Goal: Contribute content: Contribute content

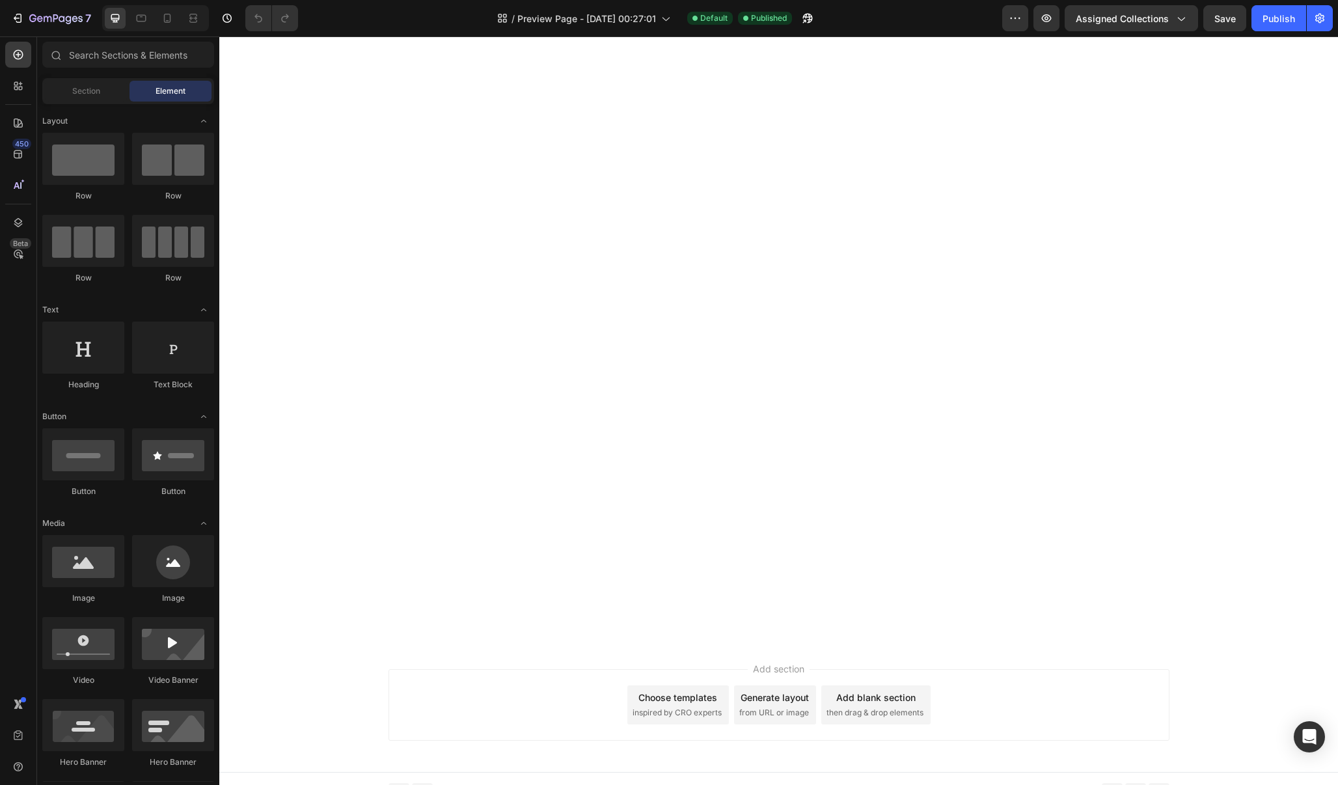
scroll to position [1475, 0]
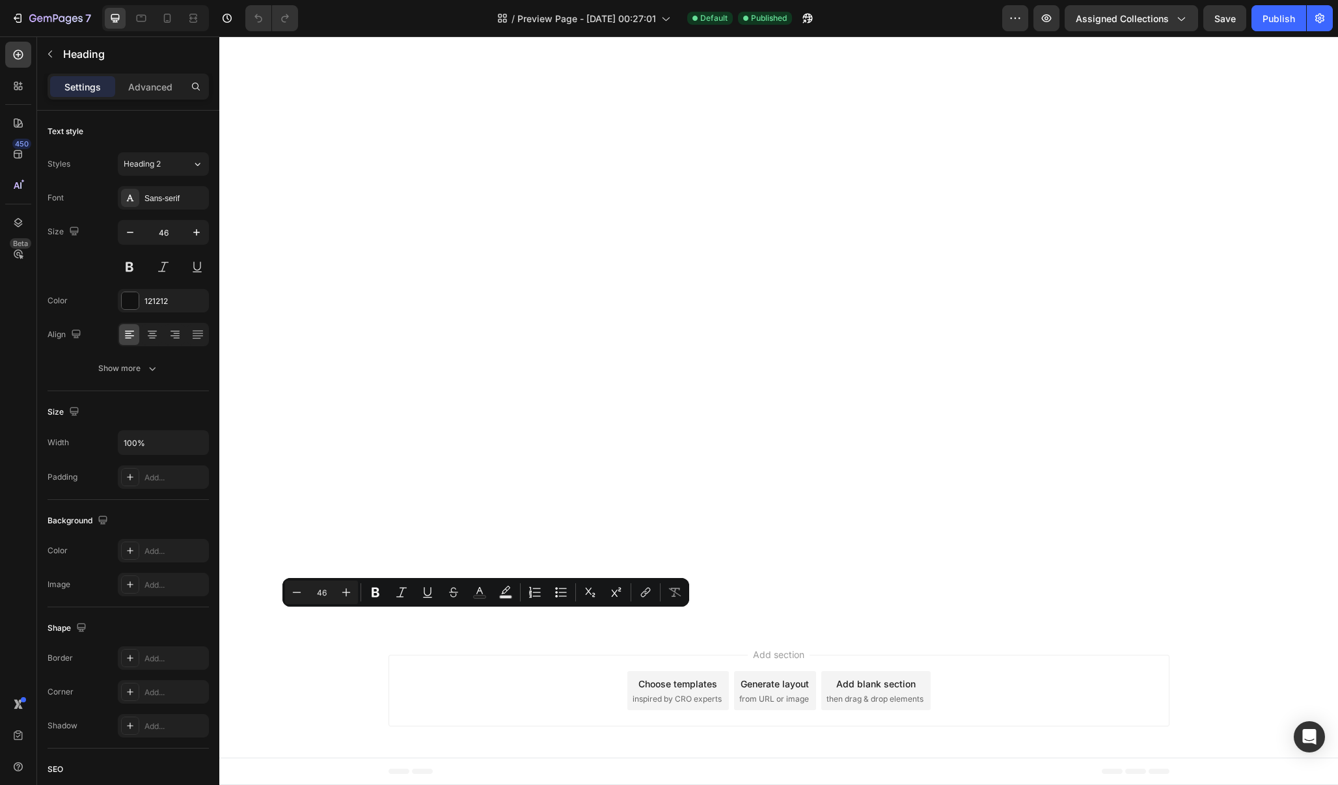
drag, startPoint x: 588, startPoint y: 628, endPoint x: 391, endPoint y: 626, distance: 197.1
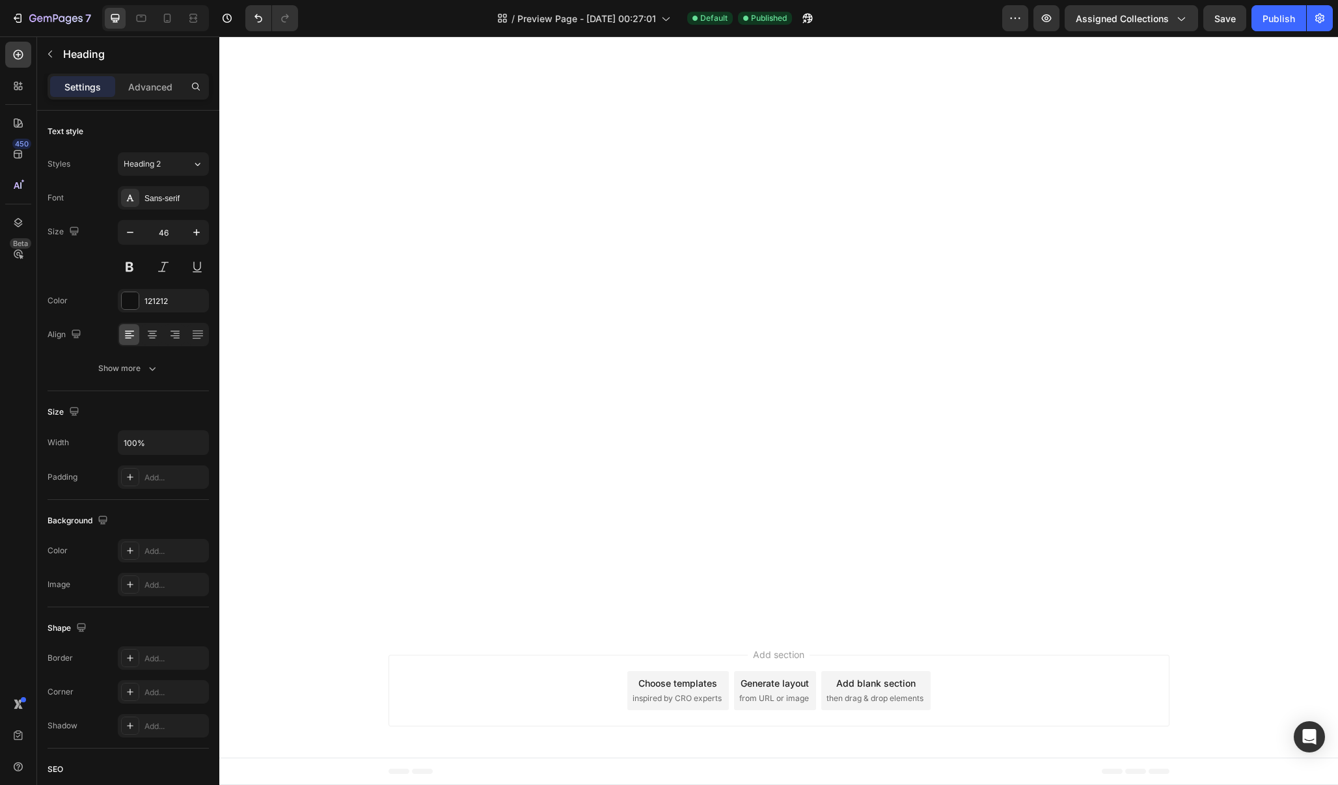
scroll to position [1555, 0]
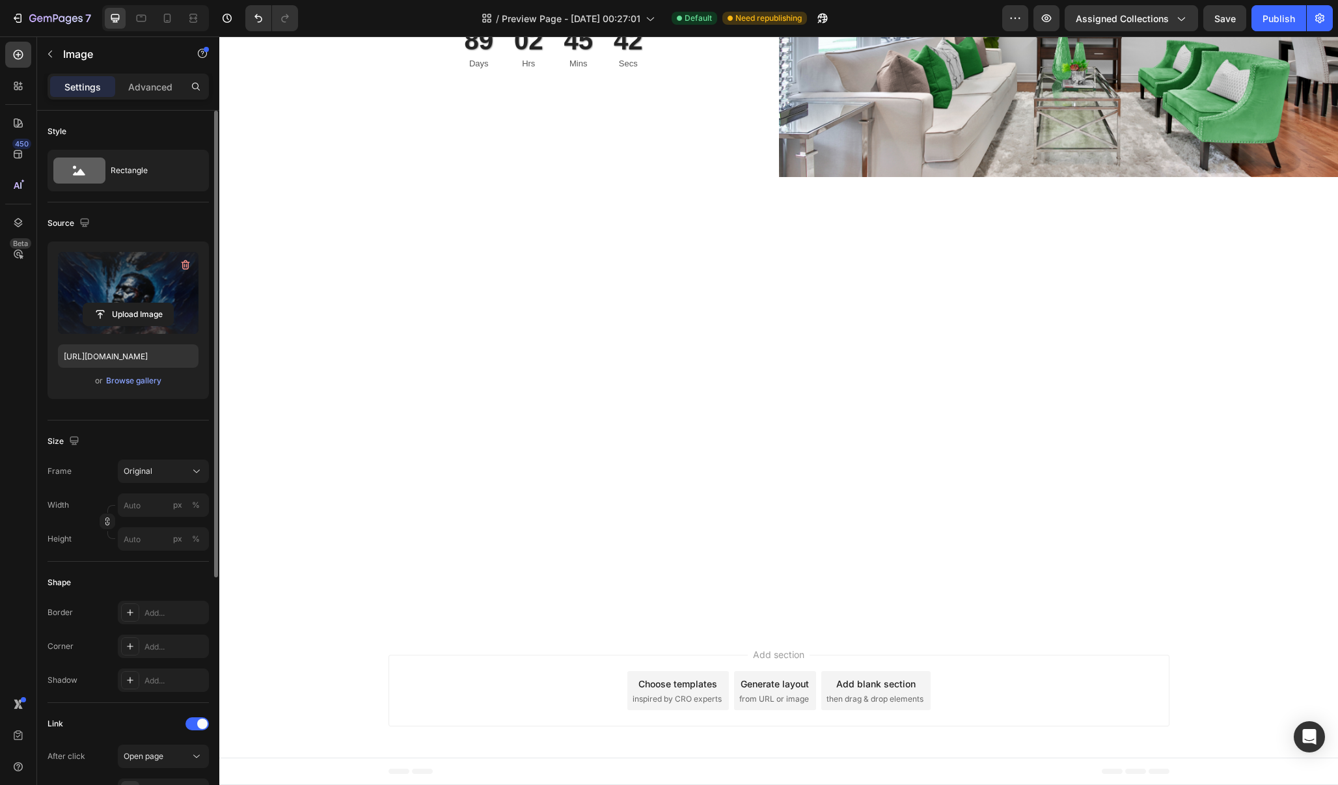
click at [137, 301] on label at bounding box center [128, 293] width 141 height 82
click at [137, 303] on input "file" at bounding box center [128, 314] width 90 height 22
click at [149, 382] on div "Browse gallery" at bounding box center [133, 381] width 55 height 12
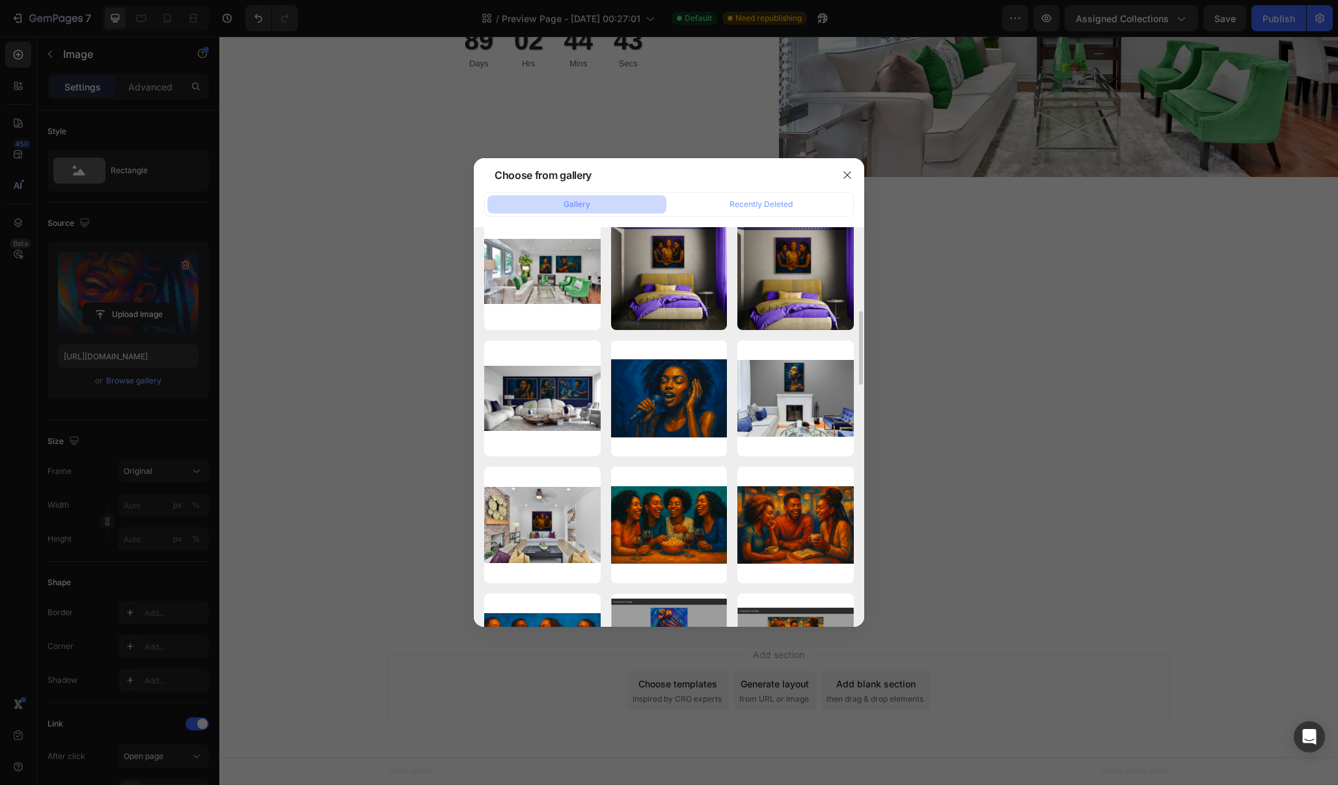
scroll to position [733, 0]
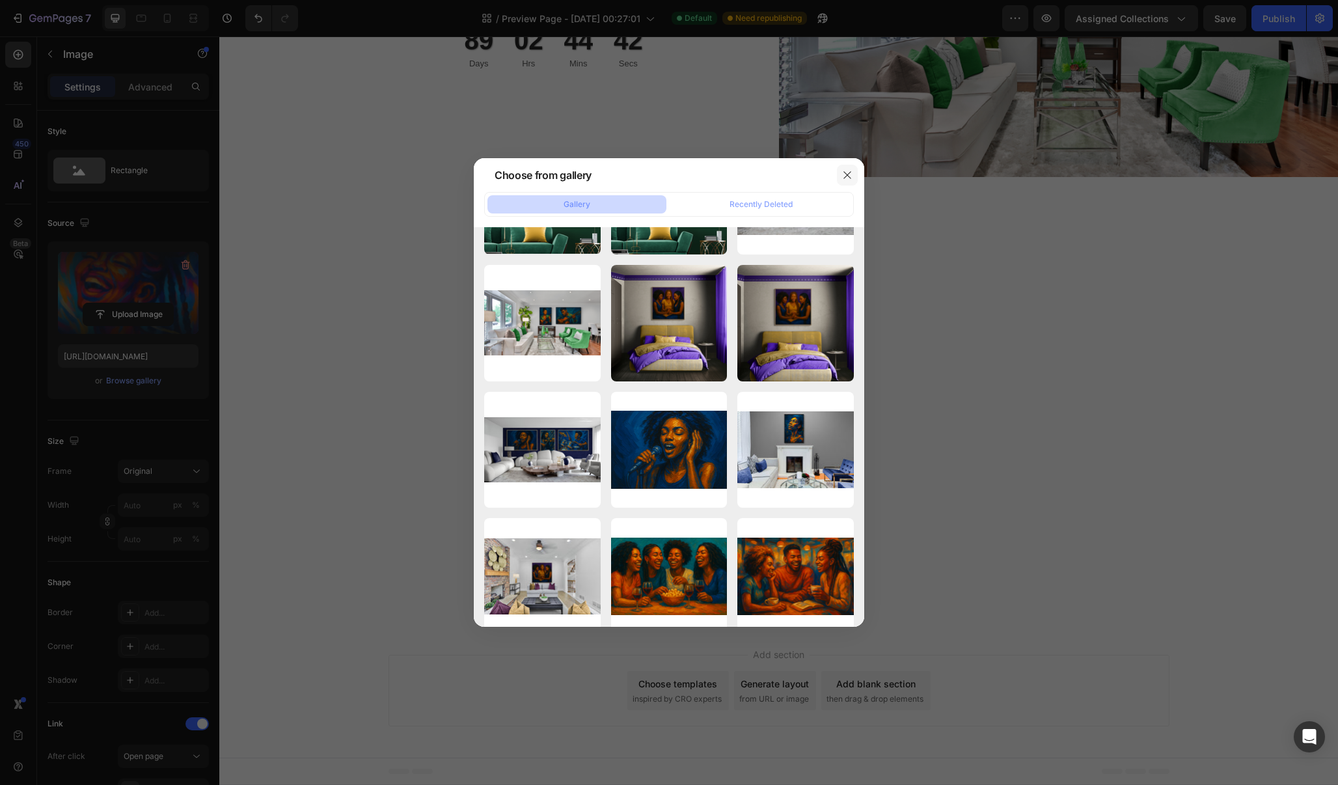
click at [846, 175] on icon "button" at bounding box center [847, 175] width 10 height 10
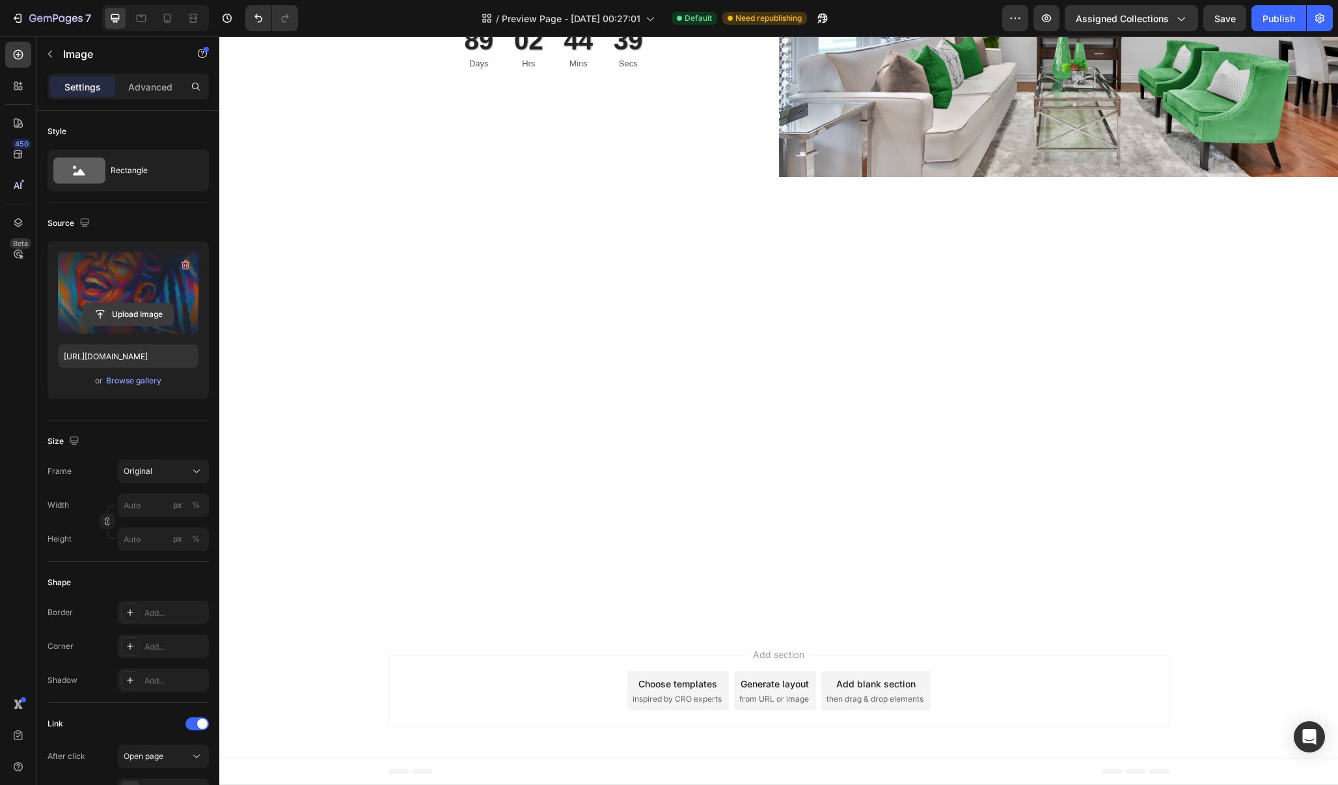
click at [149, 314] on input "file" at bounding box center [128, 314] width 90 height 22
click at [135, 313] on input "file" at bounding box center [128, 314] width 90 height 22
type input "[URL][DOMAIN_NAME]"
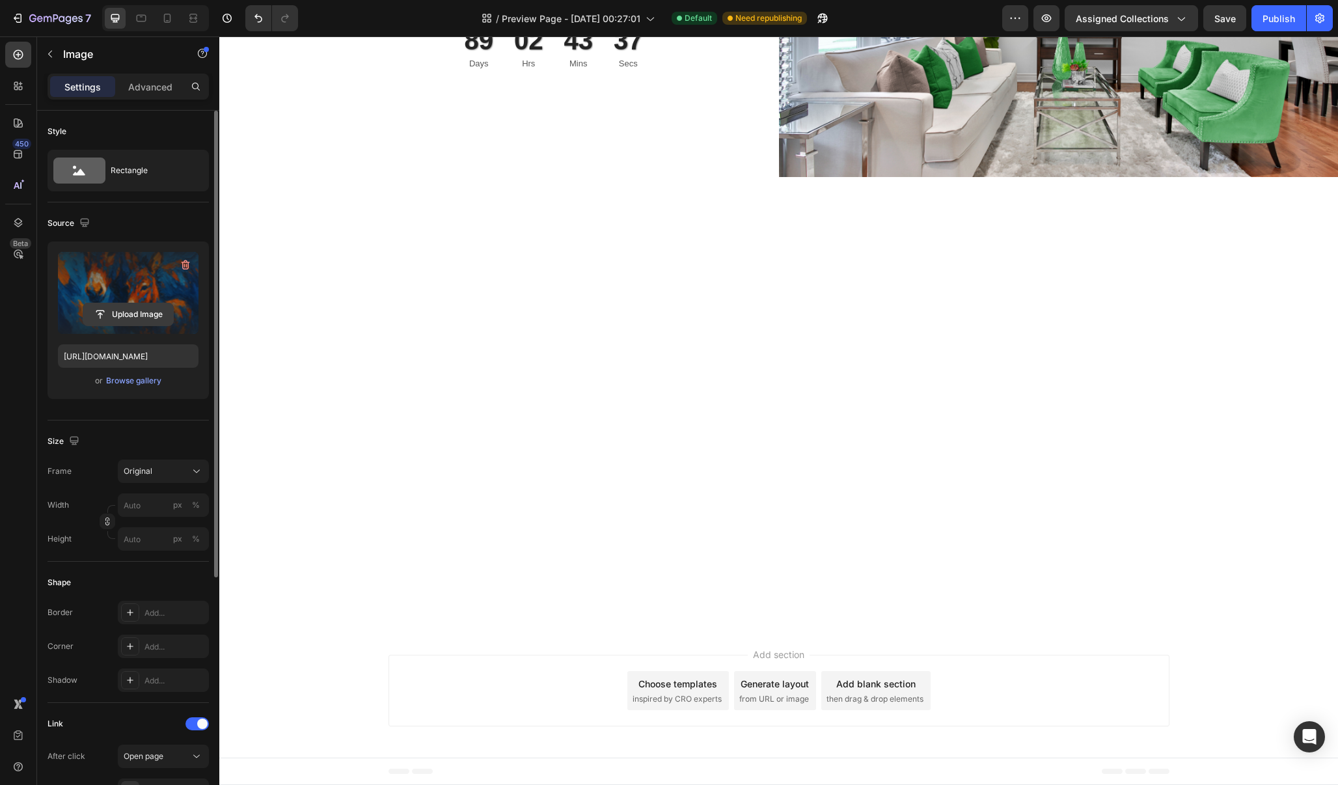
click at [135, 314] on input "file" at bounding box center [128, 314] width 90 height 22
type input "[URL][DOMAIN_NAME]"
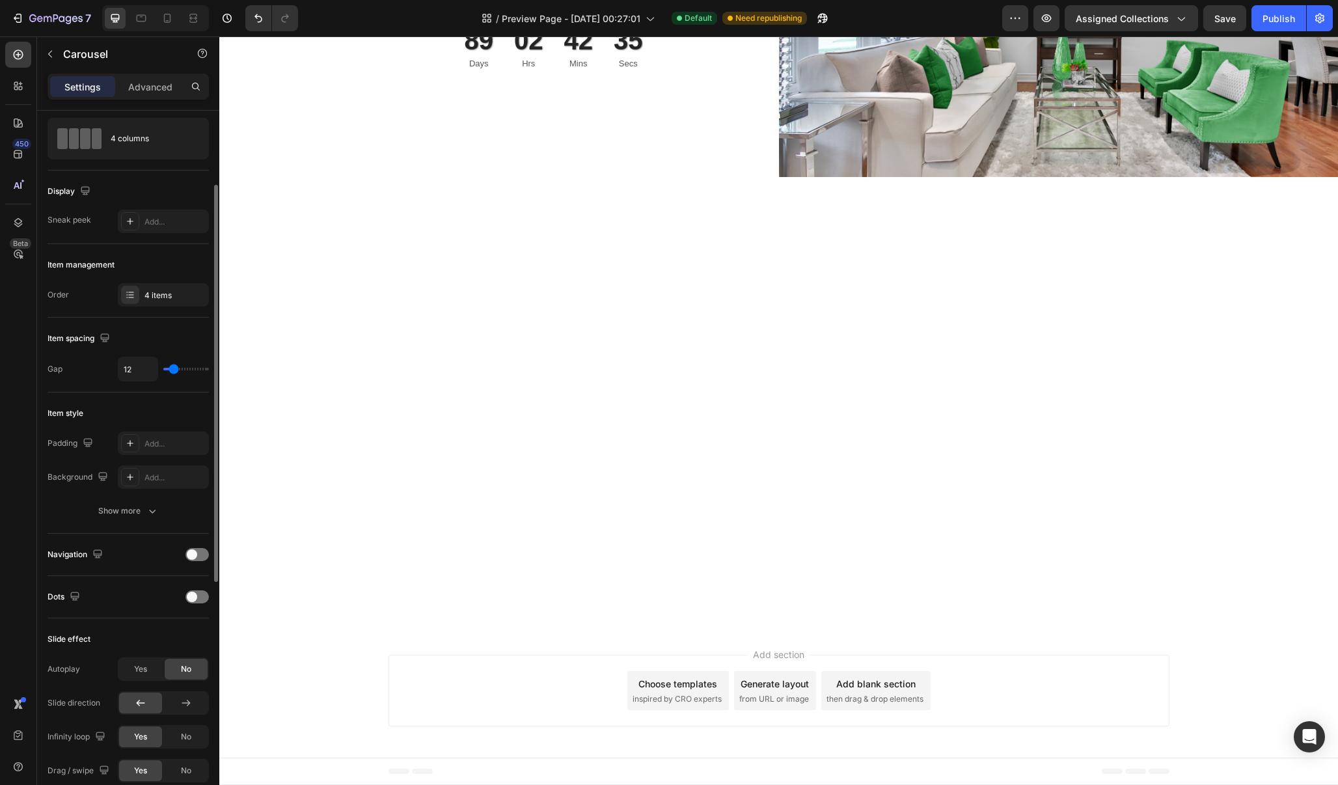
scroll to position [0, 0]
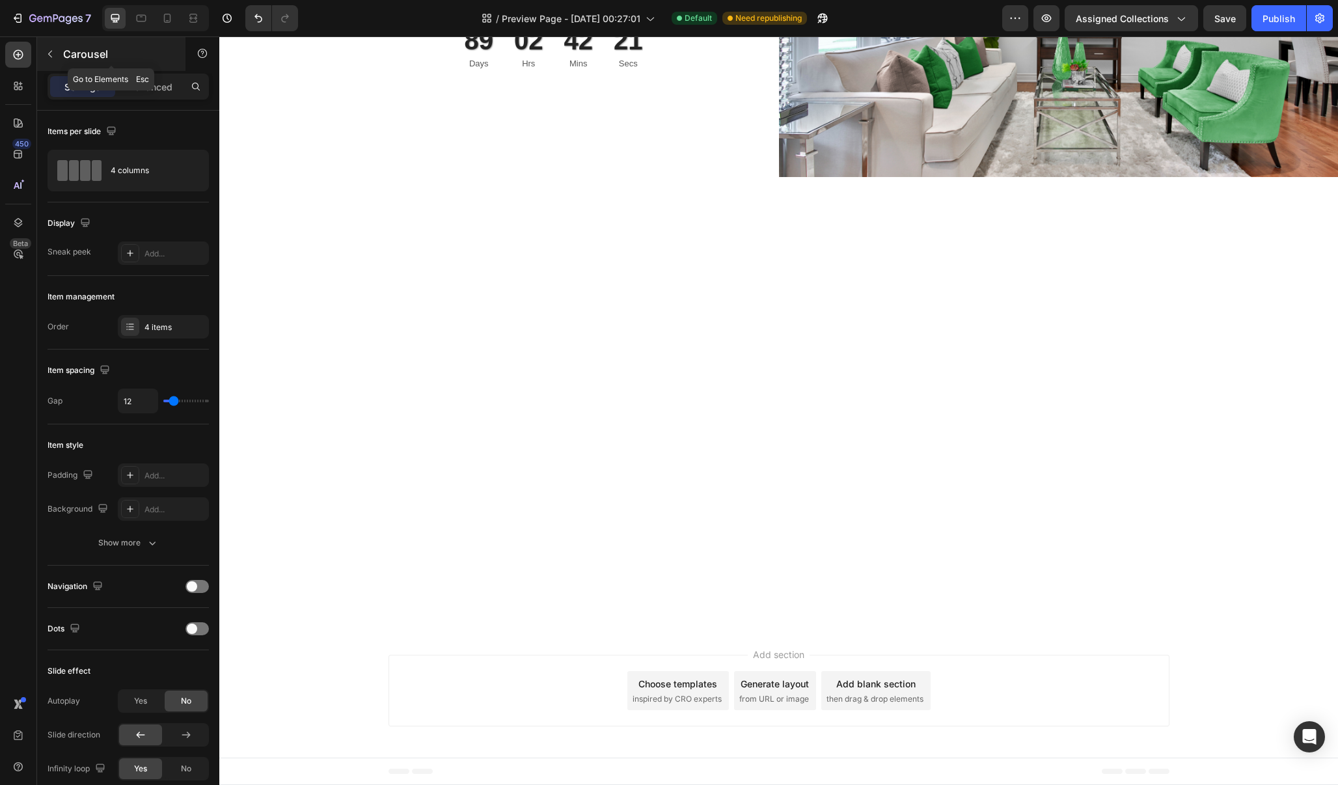
click at [50, 55] on icon "button" at bounding box center [50, 54] width 4 height 7
click at [49, 54] on icon "button" at bounding box center [50, 54] width 4 height 7
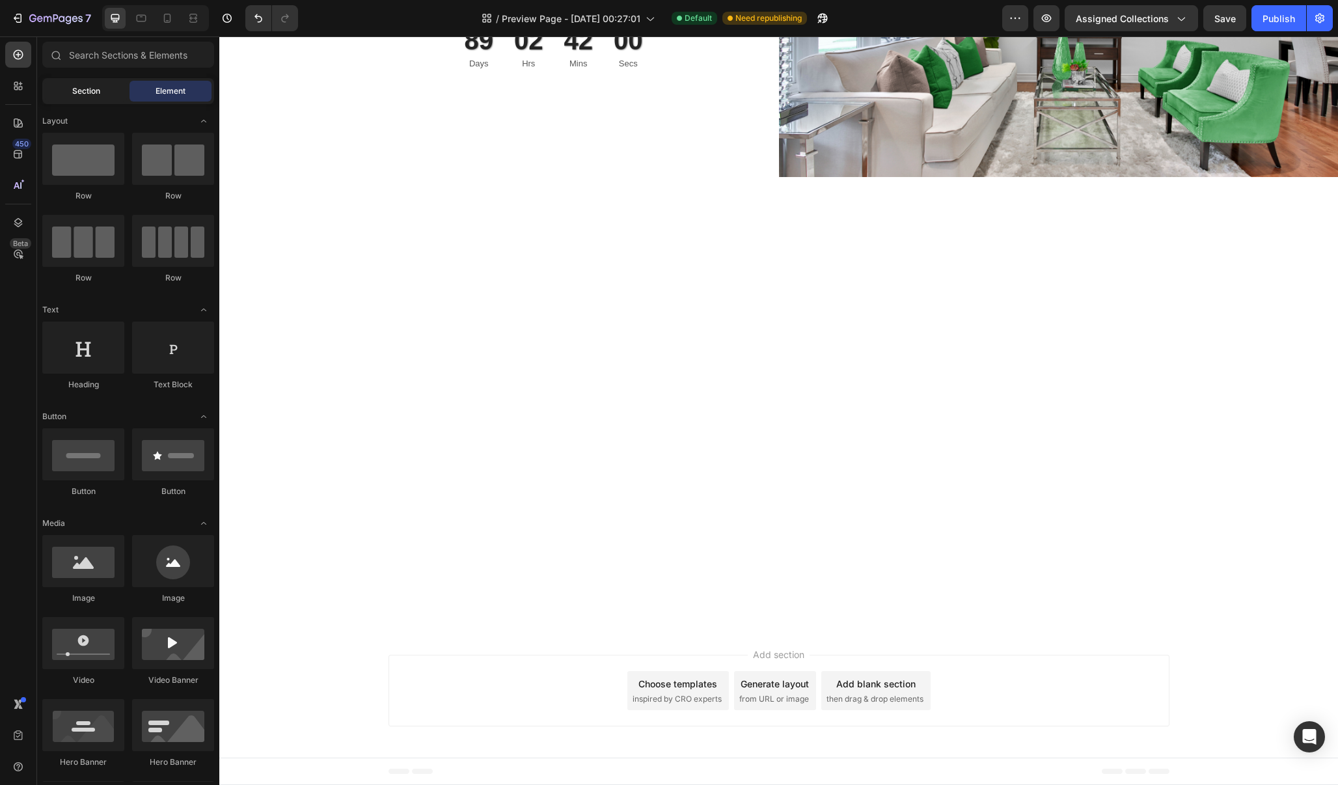
click at [86, 96] on span "Section" at bounding box center [86, 91] width 28 height 12
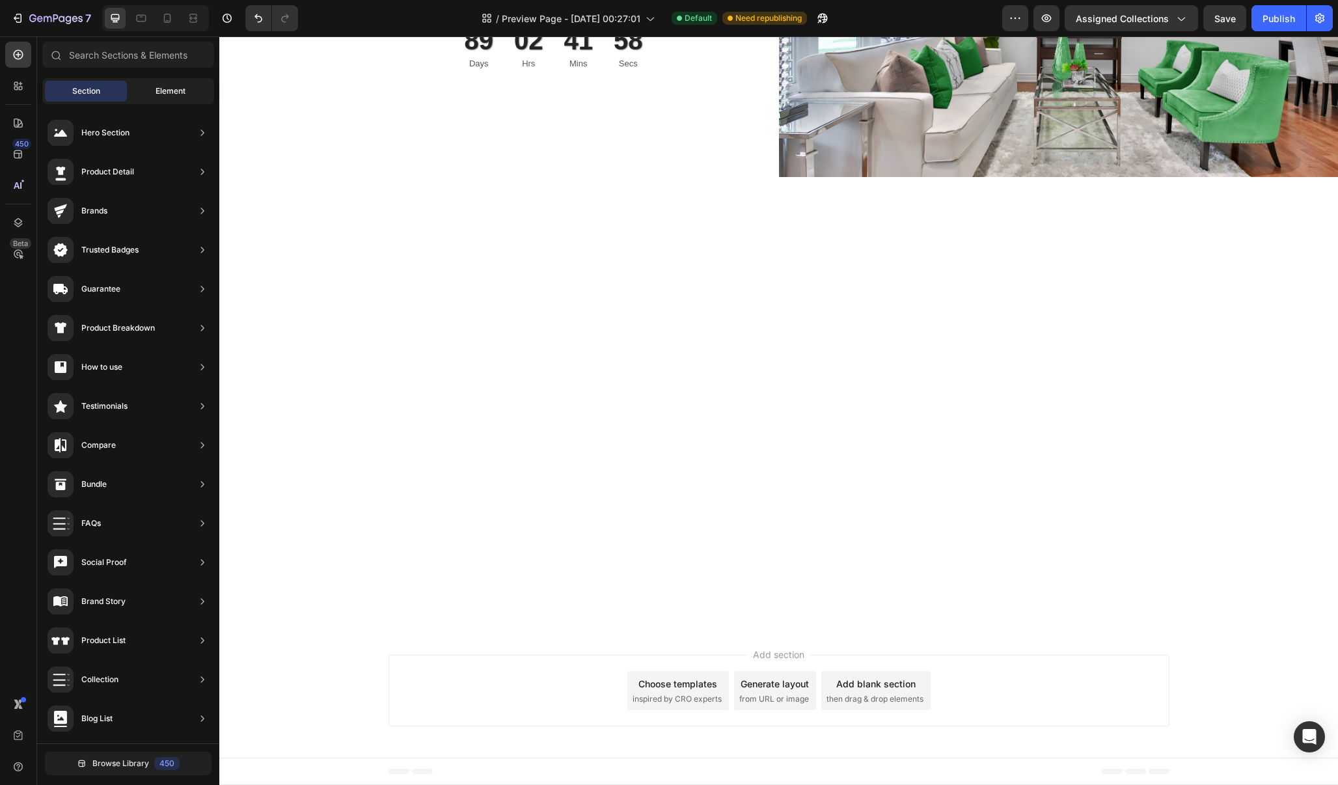
click at [168, 87] on span "Element" at bounding box center [170, 91] width 30 height 12
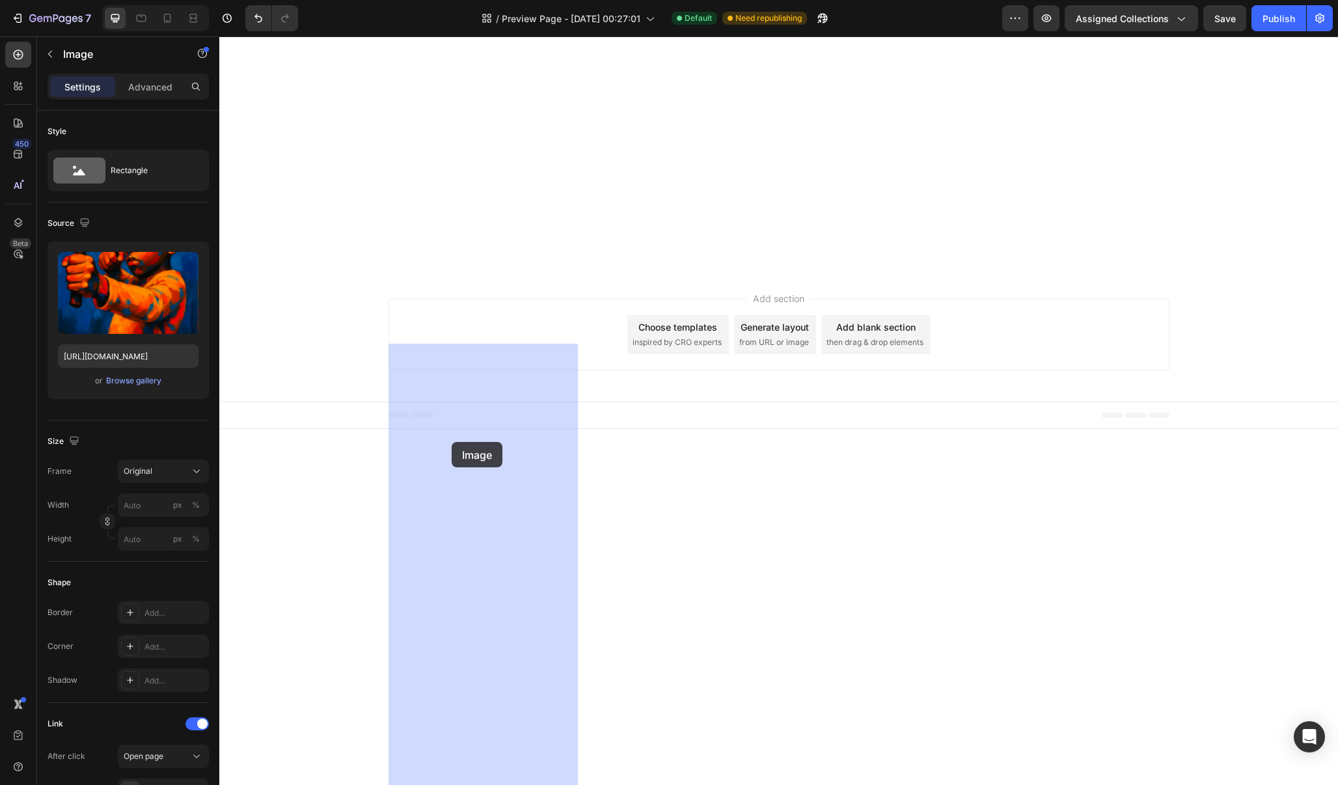
drag, startPoint x: 667, startPoint y: 738, endPoint x: 451, endPoint y: 442, distance: 367.0
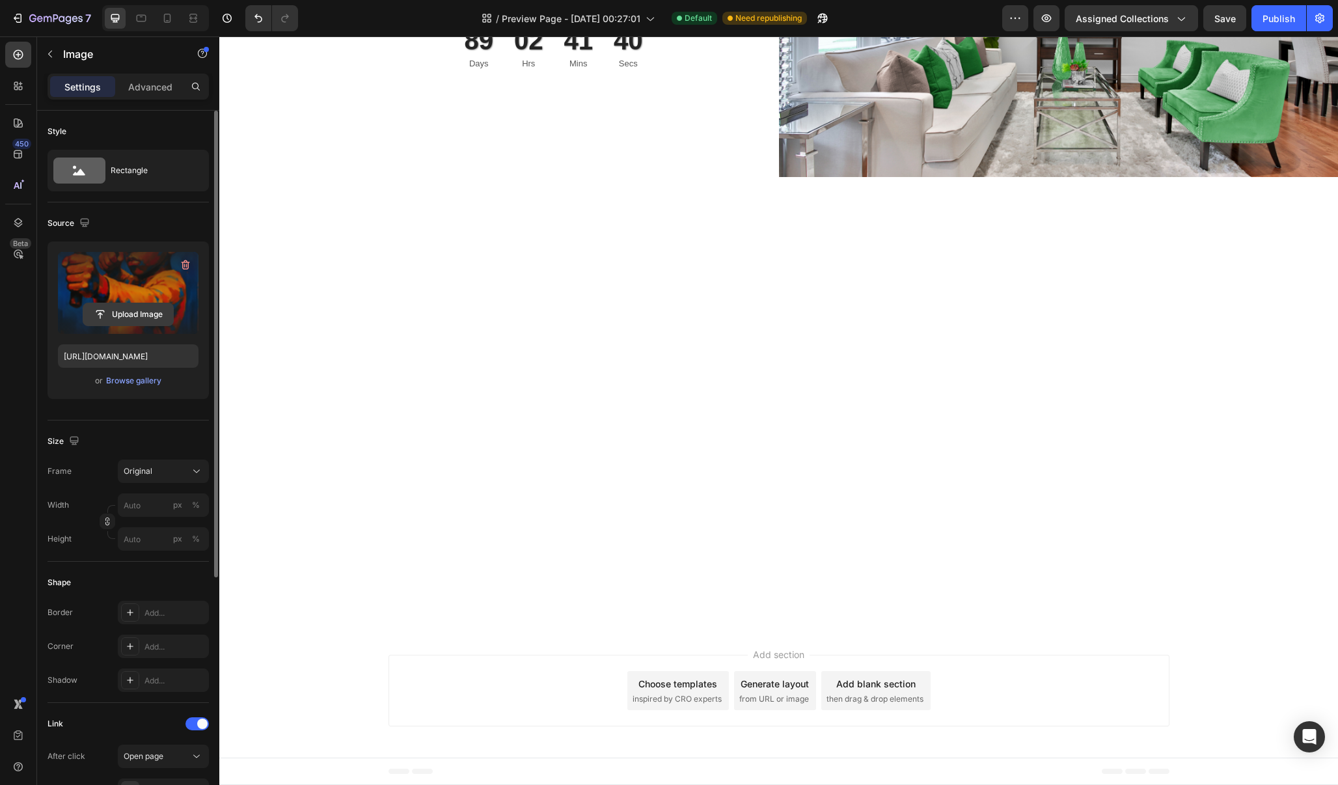
click at [131, 316] on input "file" at bounding box center [128, 314] width 90 height 22
type input "[URL][DOMAIN_NAME]"
click at [144, 304] on input "file" at bounding box center [128, 314] width 90 height 22
click at [126, 314] on input "file" at bounding box center [128, 314] width 90 height 22
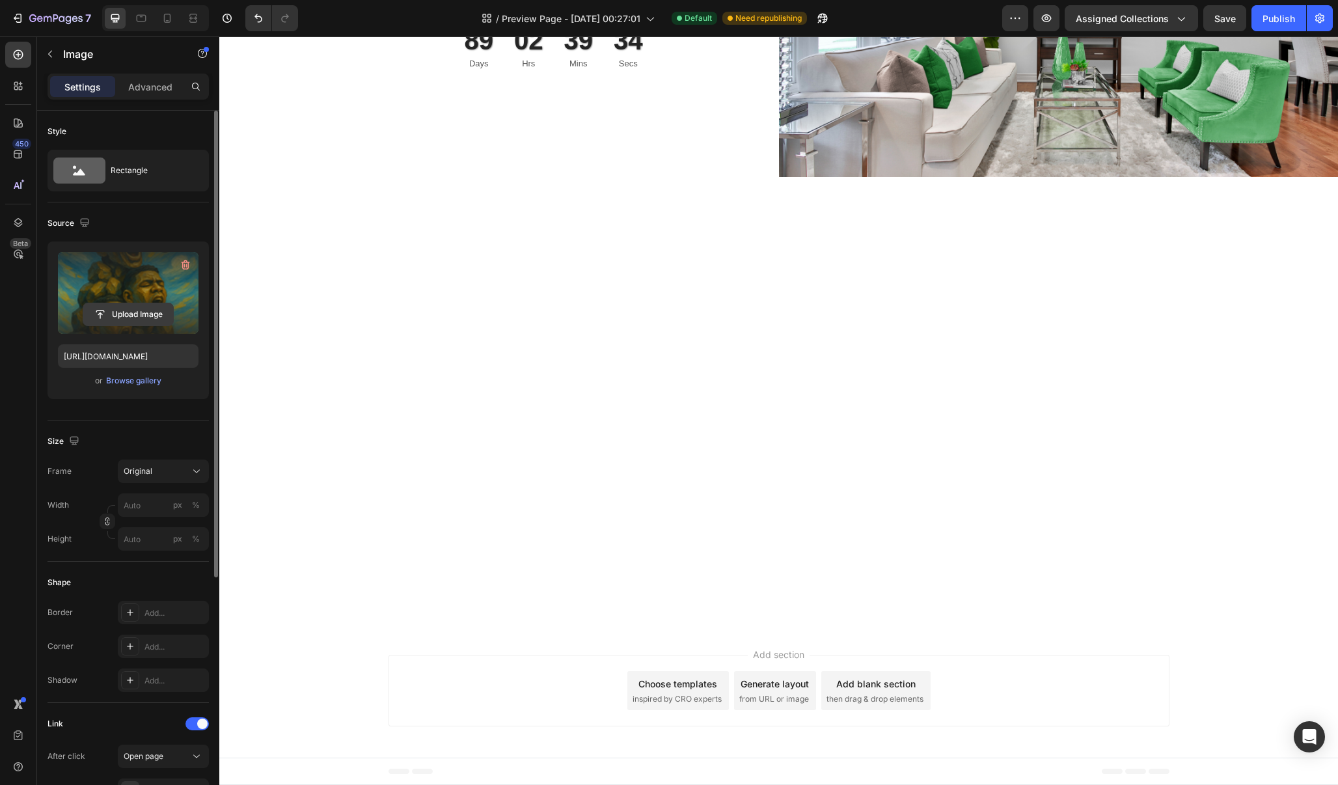
click at [143, 312] on input "file" at bounding box center [128, 314] width 90 height 22
type input "[URL][DOMAIN_NAME]"
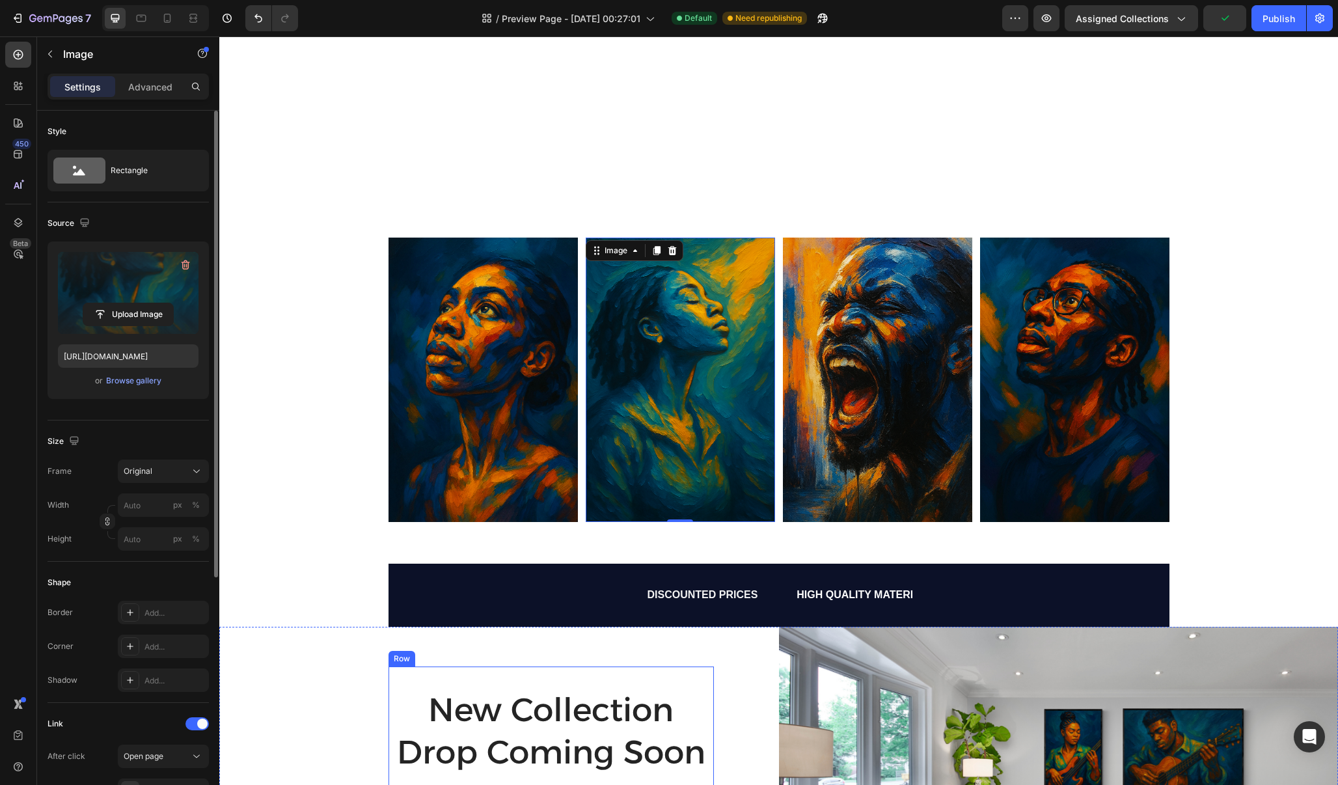
scroll to position [1924, 0]
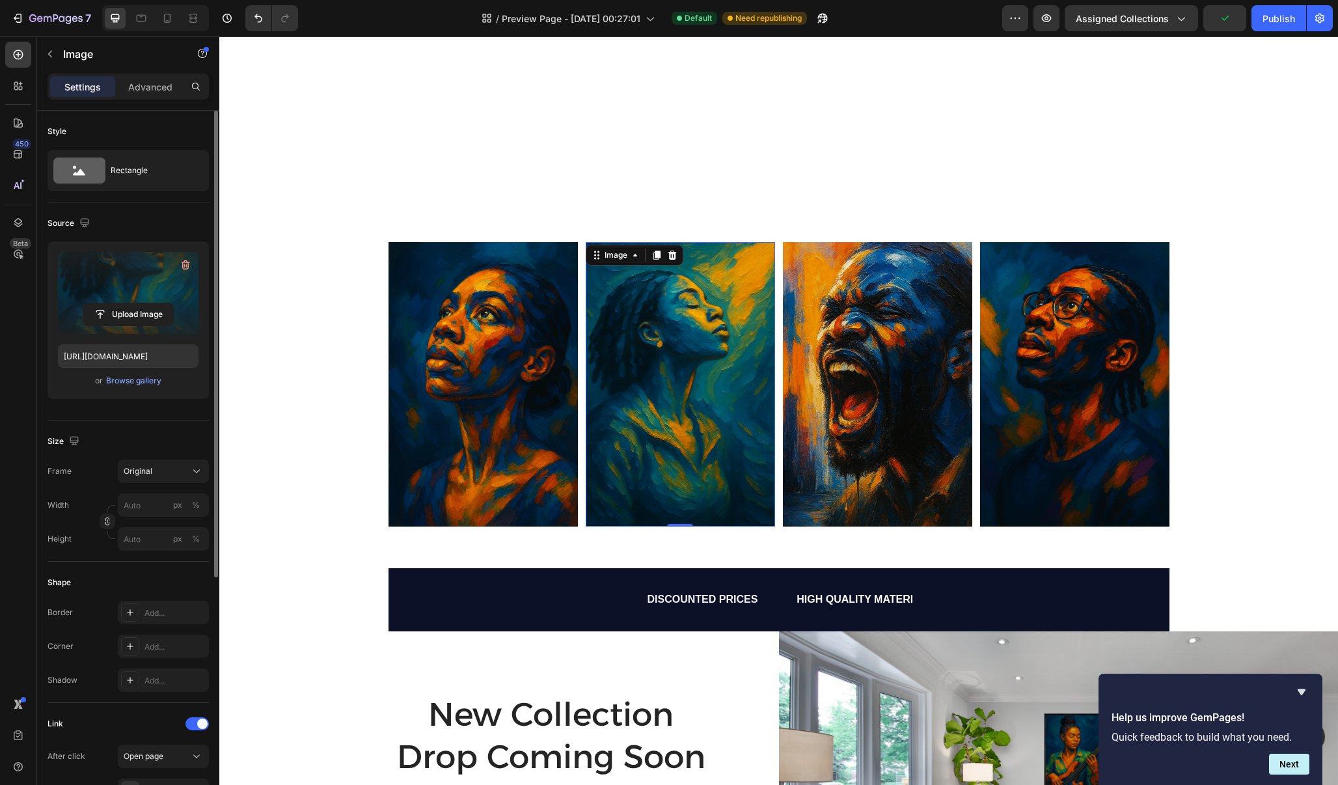
click at [684, 429] on img at bounding box center [680, 384] width 189 height 284
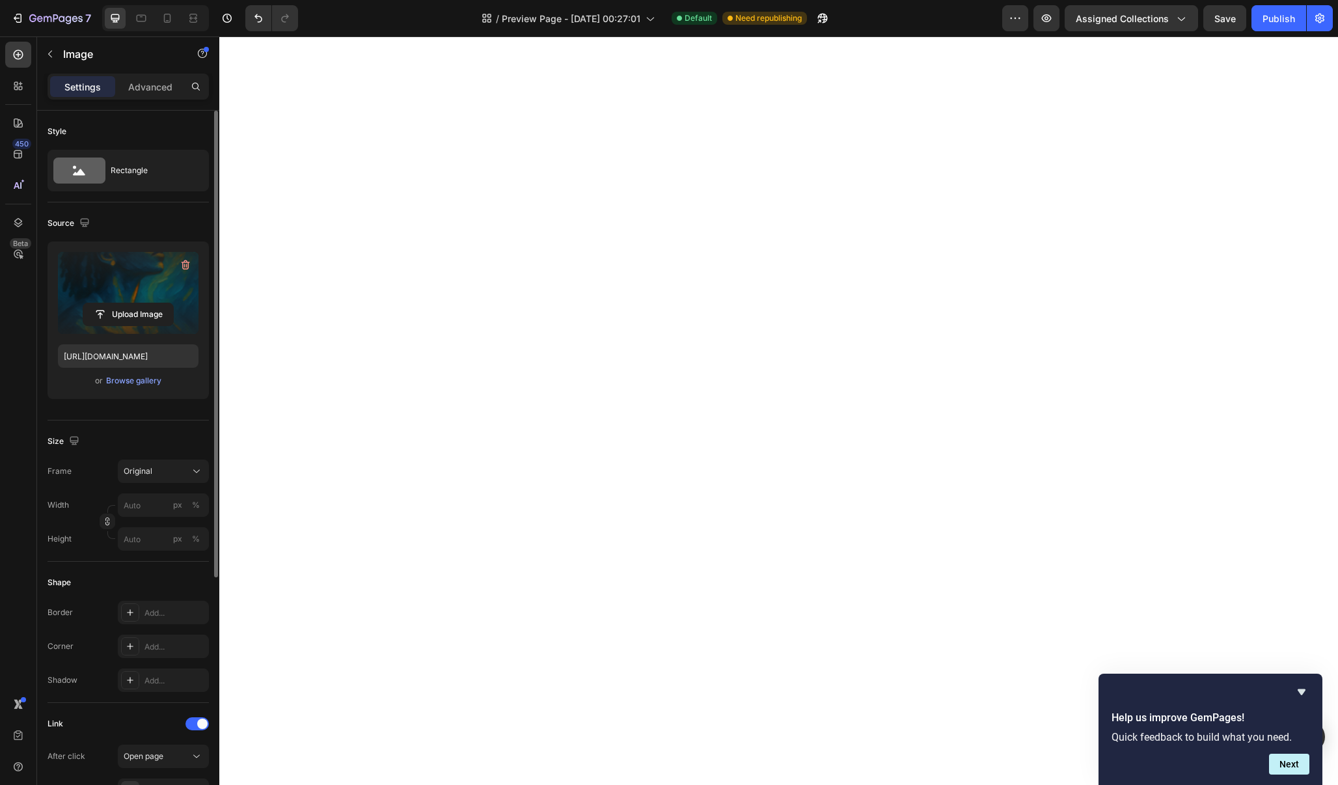
scroll to position [976, 0]
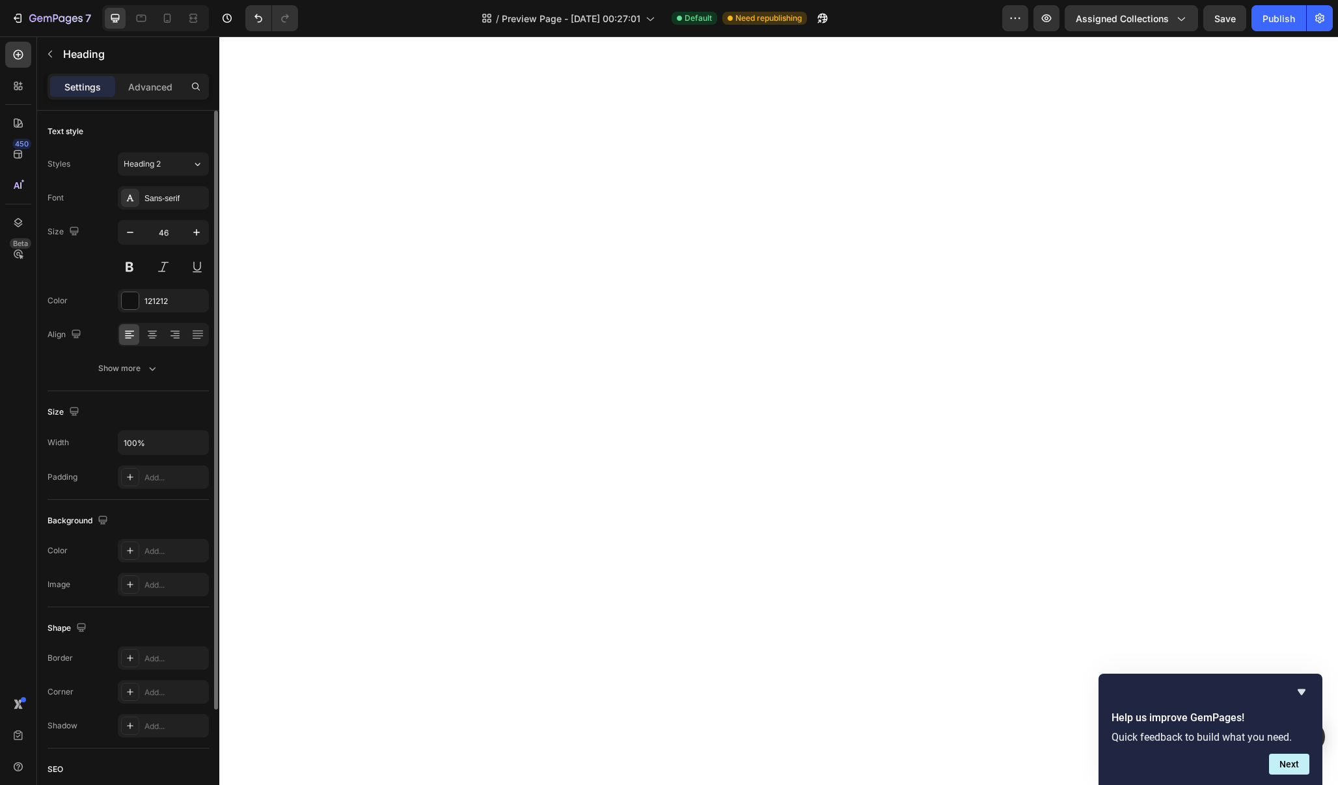
drag, startPoint x: 543, startPoint y: 501, endPoint x: 396, endPoint y: 500, distance: 146.4
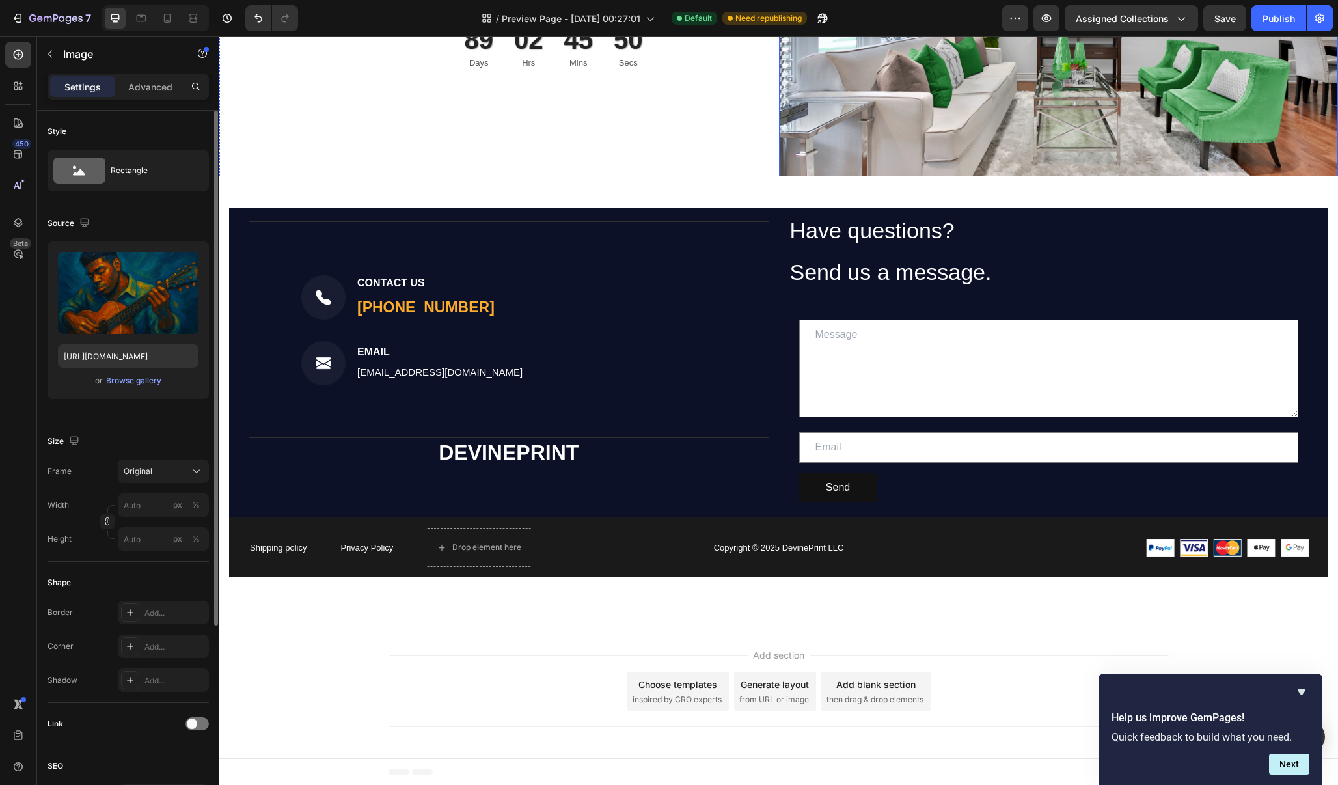
scroll to position [2692, 0]
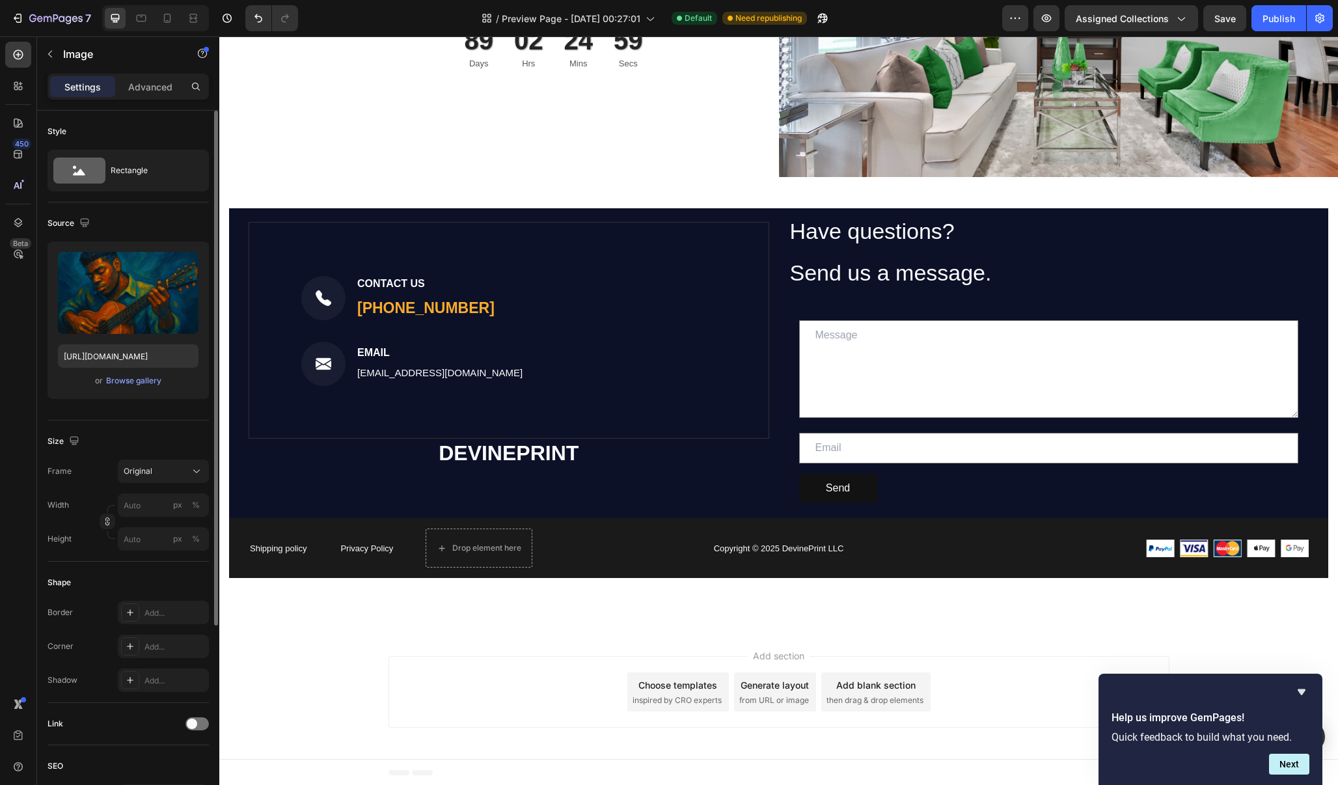
drag, startPoint x: 718, startPoint y: 61, endPoint x: 609, endPoint y: 286, distance: 250.2
click at [609, 286] on div "Image CONTACT US Text block [PHONE_NUMBER] Text block Row" at bounding box center [508, 298] width 415 height 46
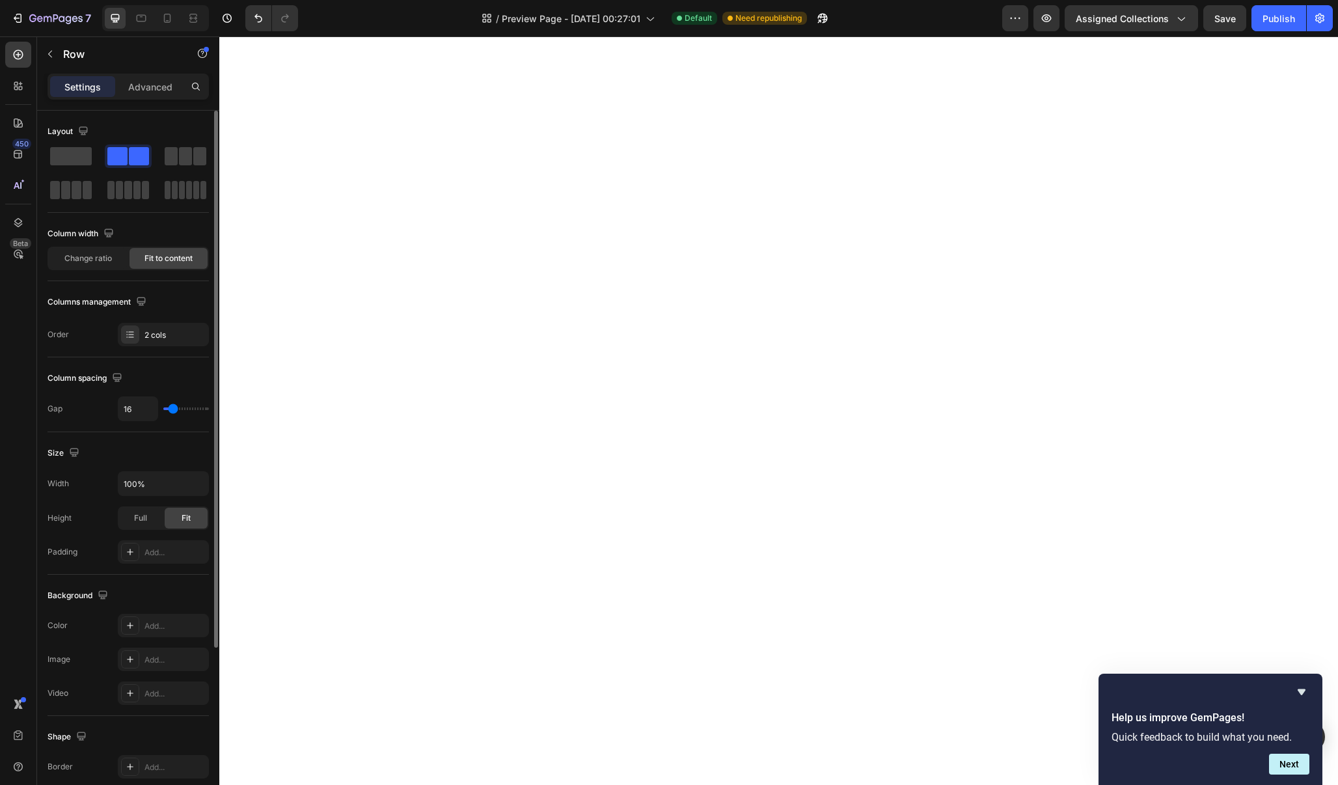
scroll to position [918, 0]
